Goal: Use online tool/utility: Utilize a website feature to perform a specific function

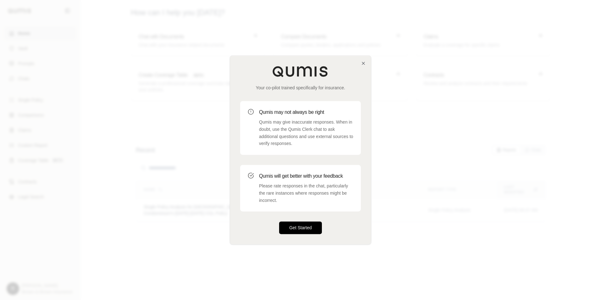
click at [310, 228] on button "Get Started" at bounding box center [300, 228] width 43 height 13
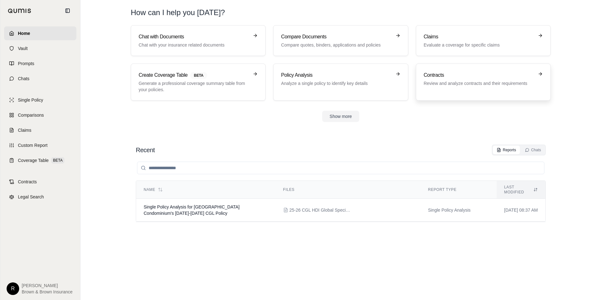
click at [474, 86] on p "Review and analyze contracts and their requirements" at bounding box center [479, 83] width 110 height 6
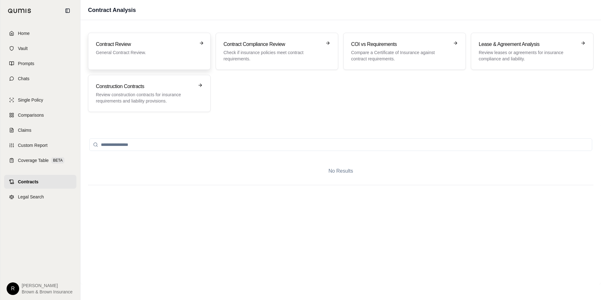
click at [139, 48] on div "Contract Review General Contract Review." at bounding box center [145, 48] width 98 height 15
click at [163, 100] on p "Review construction contracts for insurance requirements and liability provisio…" at bounding box center [145, 97] width 98 height 13
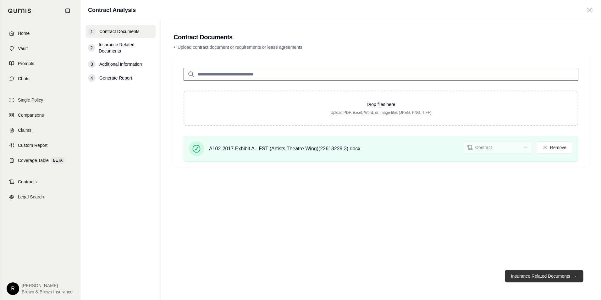
click at [542, 275] on button "Insurance Related Documents →" at bounding box center [544, 276] width 79 height 13
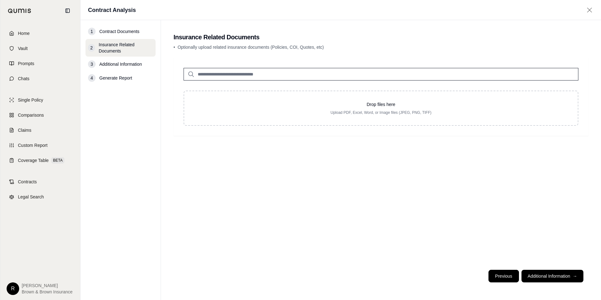
click at [499, 273] on button "Previous" at bounding box center [503, 276] width 30 height 13
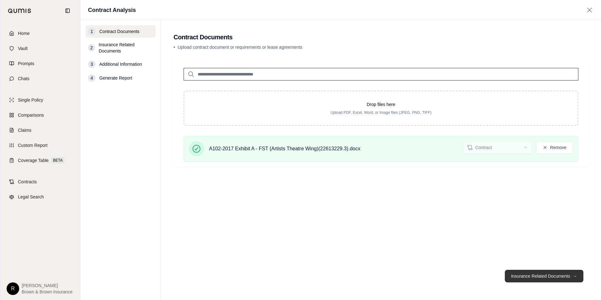
click at [560, 276] on button "Insurance Related Documents →" at bounding box center [544, 276] width 79 height 13
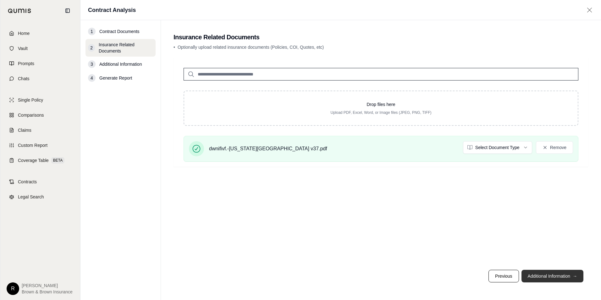
click at [565, 274] on button "Additional Information →" at bounding box center [552, 276] width 62 height 13
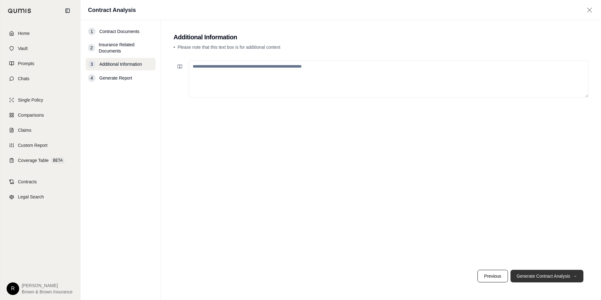
click at [565, 274] on button "Generate Contract Analysis →" at bounding box center [546, 276] width 73 height 13
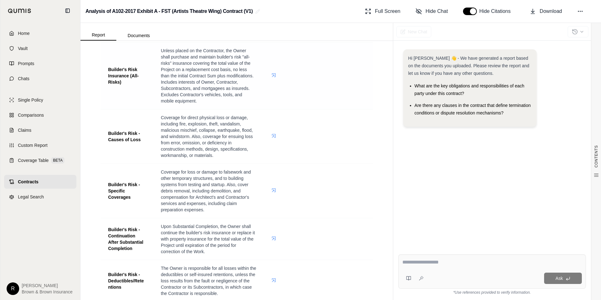
scroll to position [157, 0]
drag, startPoint x: 173, startPoint y: 182, endPoint x: 200, endPoint y: 181, distance: 26.1
click at [200, 181] on span "Coverage for loss or damage to falsework and other temporary structures, and to…" at bounding box center [206, 189] width 90 height 43
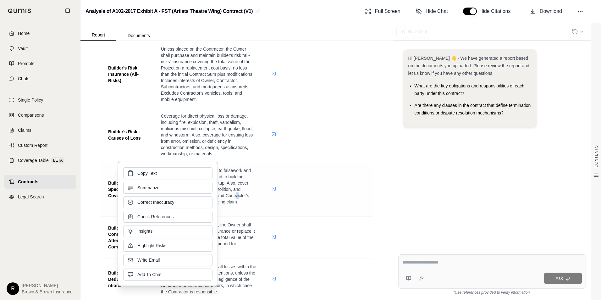
drag, startPoint x: 200, startPoint y: 181, endPoint x: 235, endPoint y: 198, distance: 39.4
click at [235, 198] on span "Coverage for loss or damage to falsework and other temporary structures, and to…" at bounding box center [206, 189] width 90 height 43
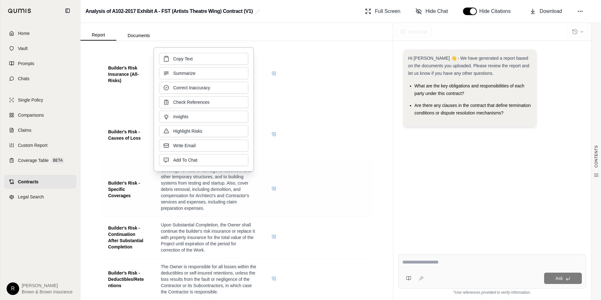
drag, startPoint x: 235, startPoint y: 198, endPoint x: 342, endPoint y: 204, distance: 106.4
click at [342, 204] on td at bounding box center [318, 189] width 109 height 54
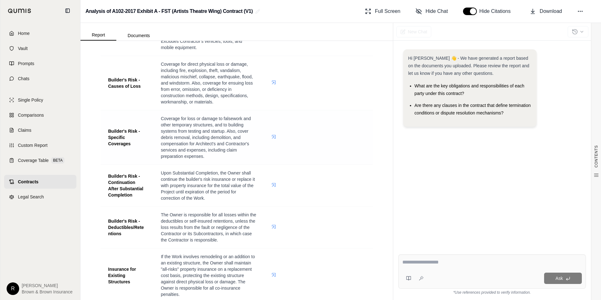
scroll to position [220, 0]
